Goal: Task Accomplishment & Management: Manage account settings

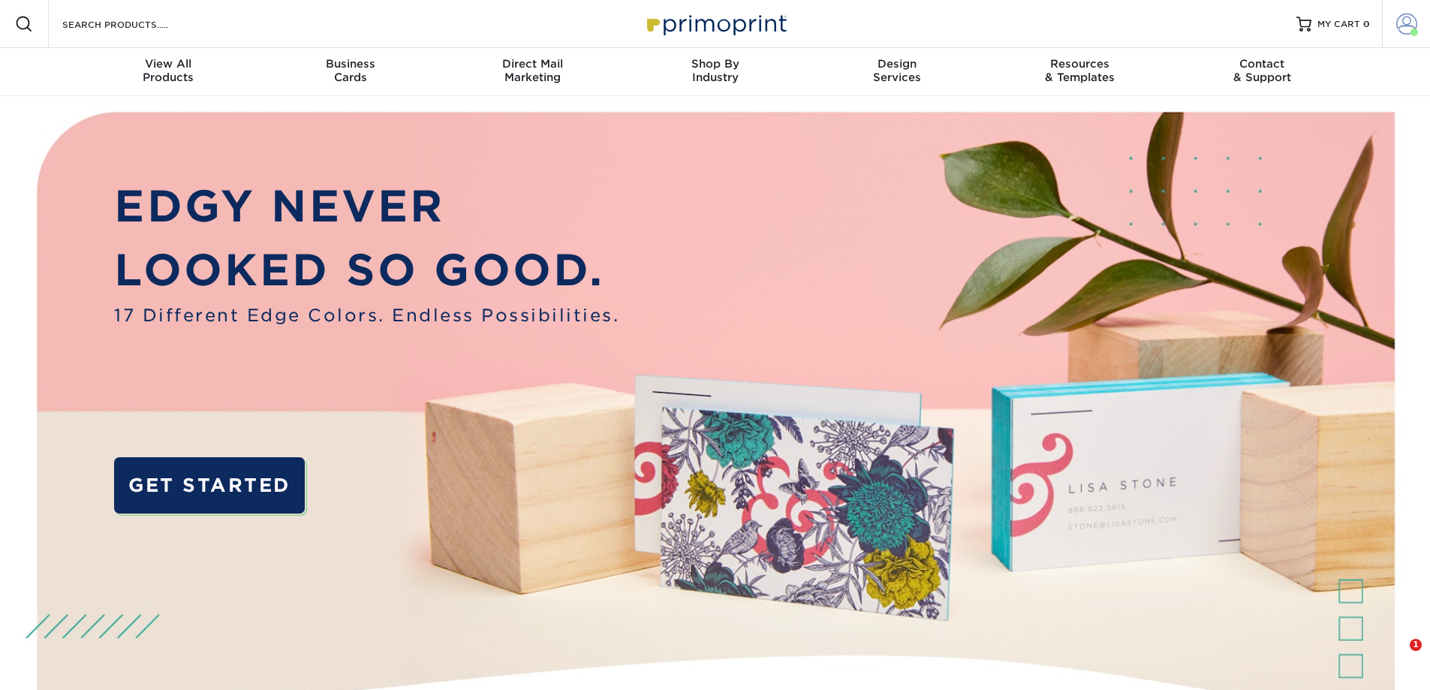
click at [1406, 28] on span at bounding box center [1406, 24] width 21 height 21
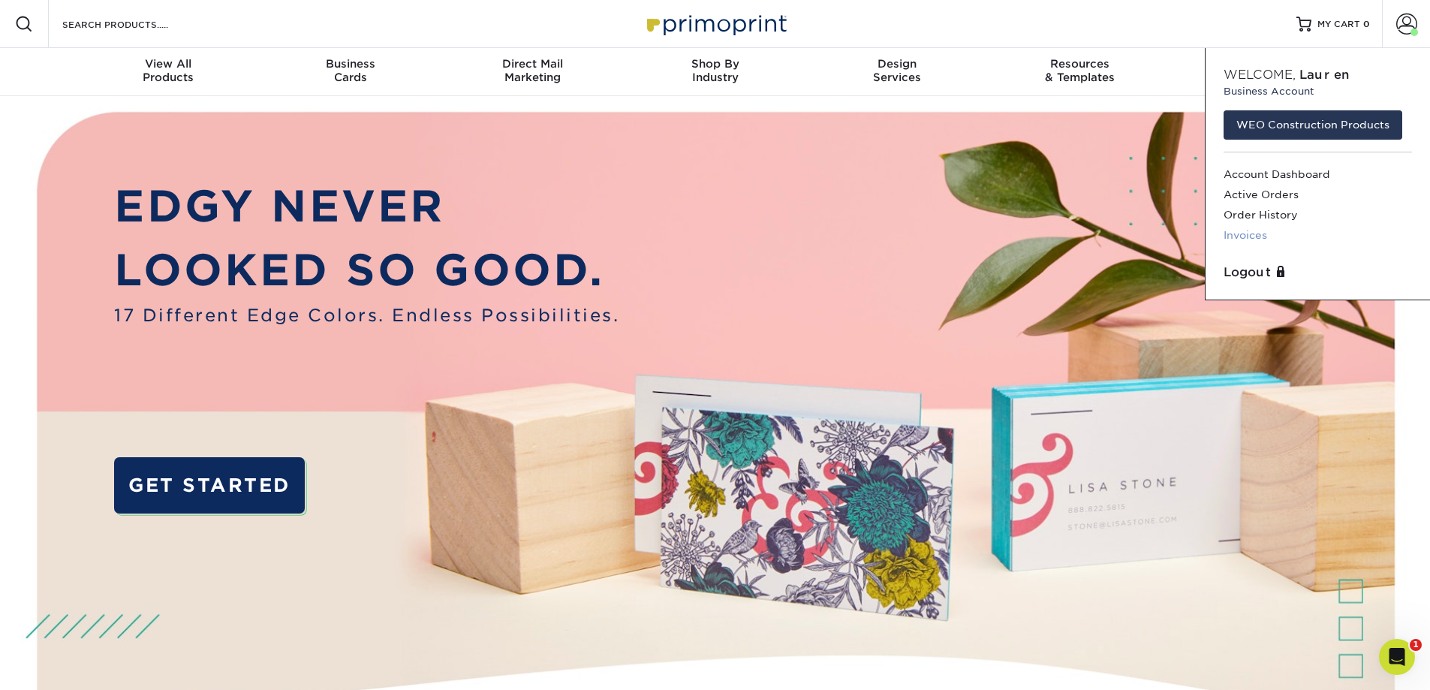
click at [1243, 235] on link "Invoices" at bounding box center [1318, 235] width 188 height 20
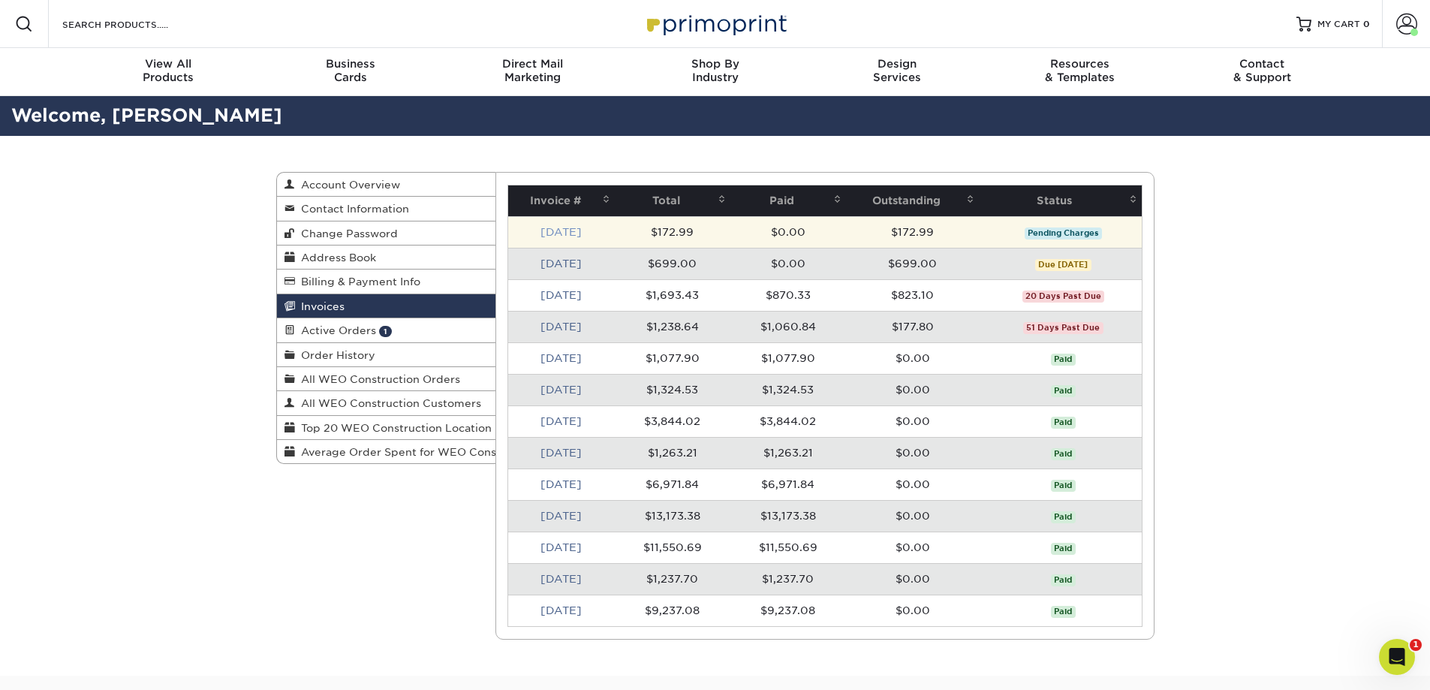
click at [556, 235] on link "Sep 2025" at bounding box center [561, 232] width 41 height 12
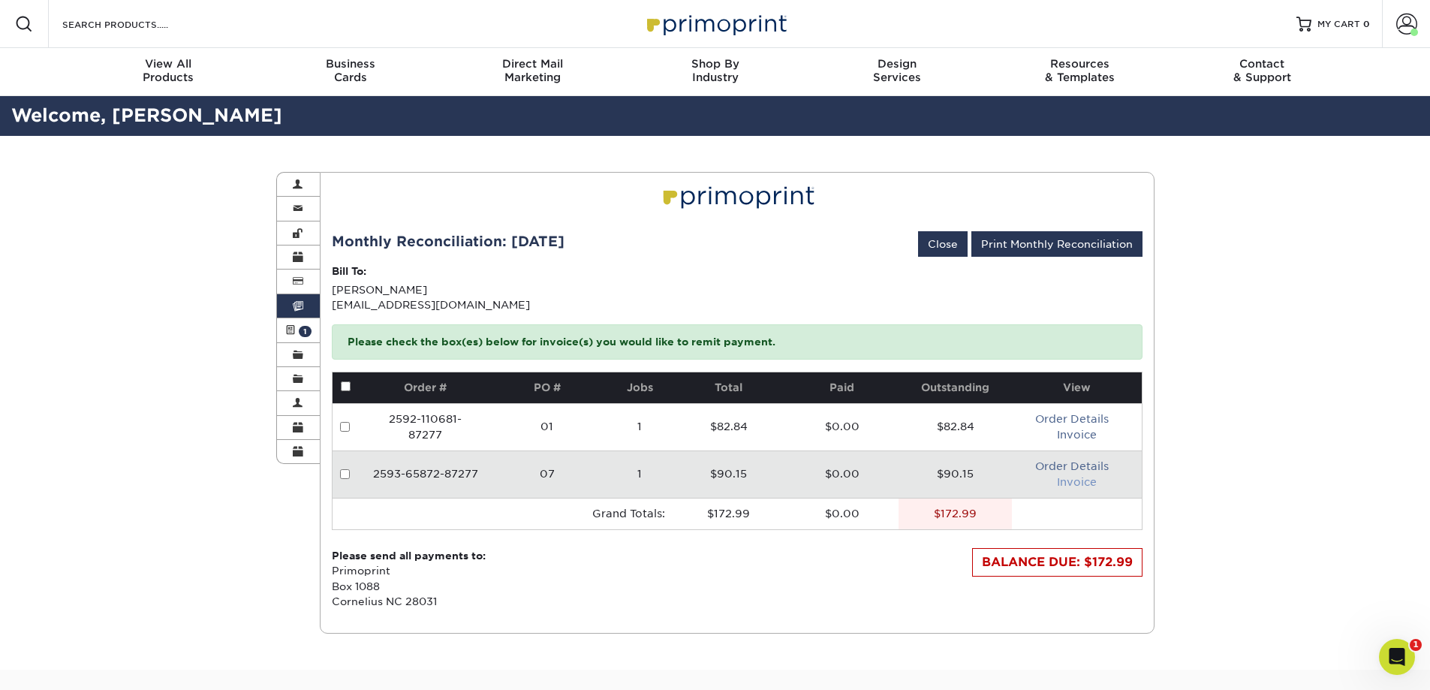
click at [1068, 486] on link "Invoice" at bounding box center [1077, 482] width 40 height 12
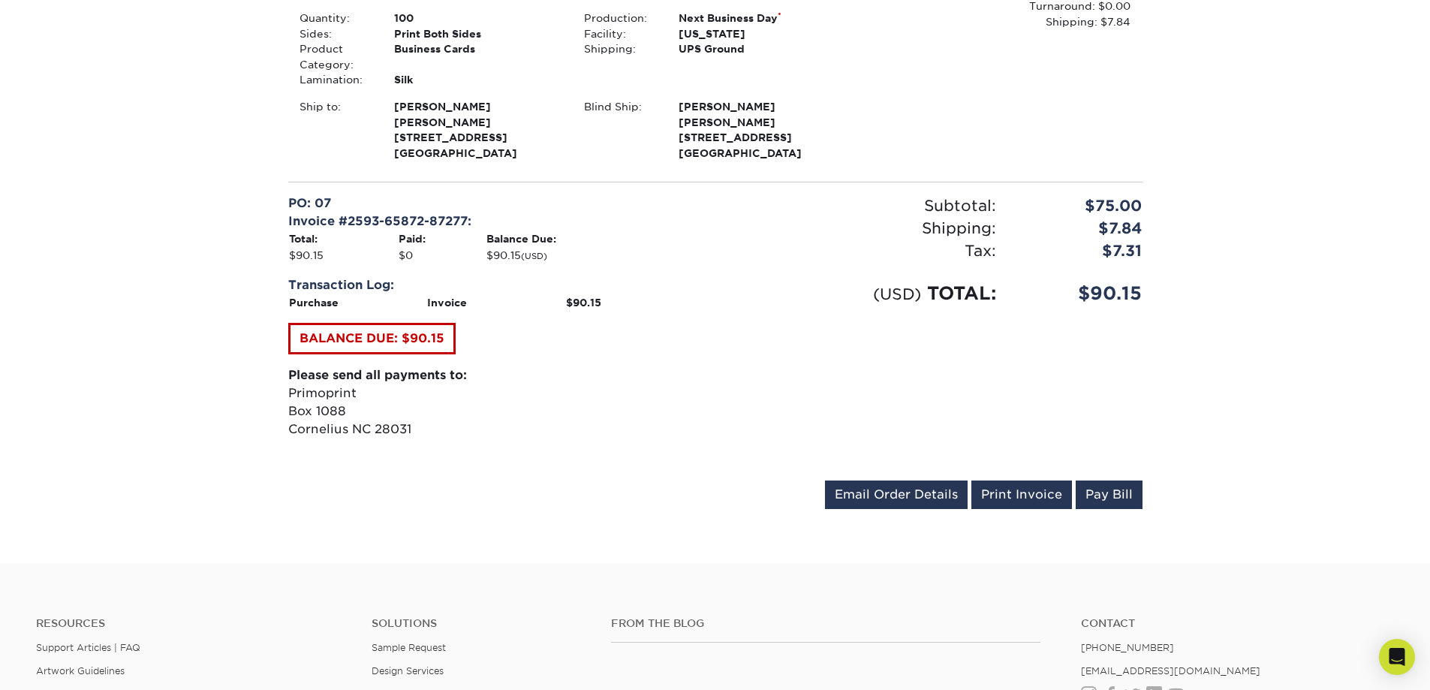
scroll to position [375, 0]
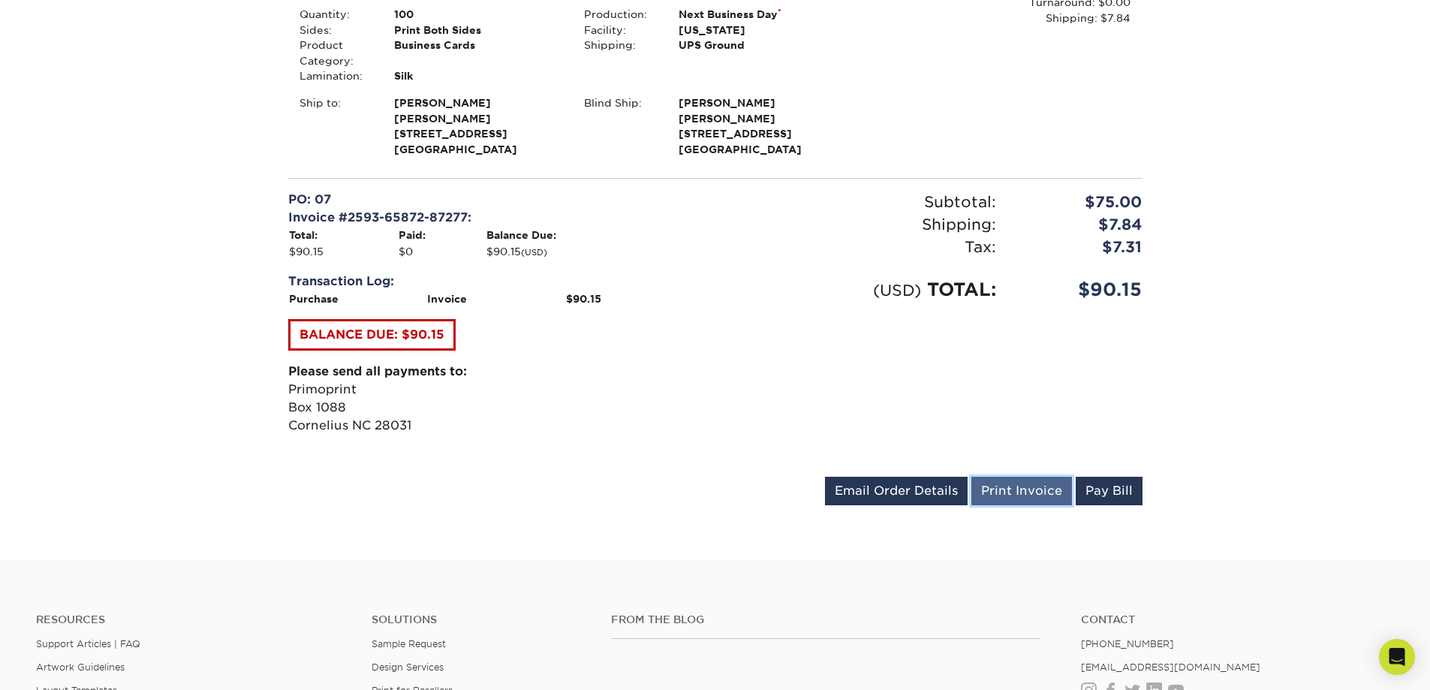
click at [1041, 504] on link "Print Invoice" at bounding box center [1021, 491] width 101 height 29
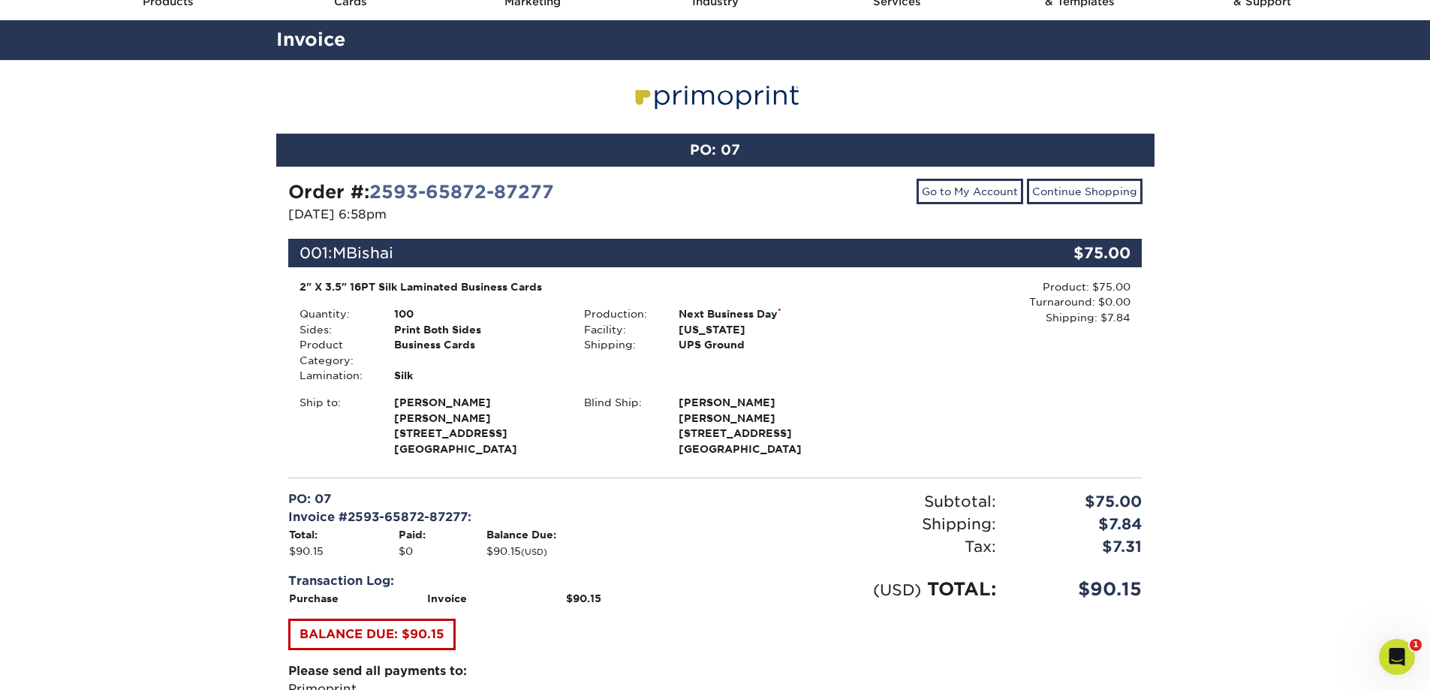
scroll to position [75, 0]
